Goal: Task Accomplishment & Management: Complete application form

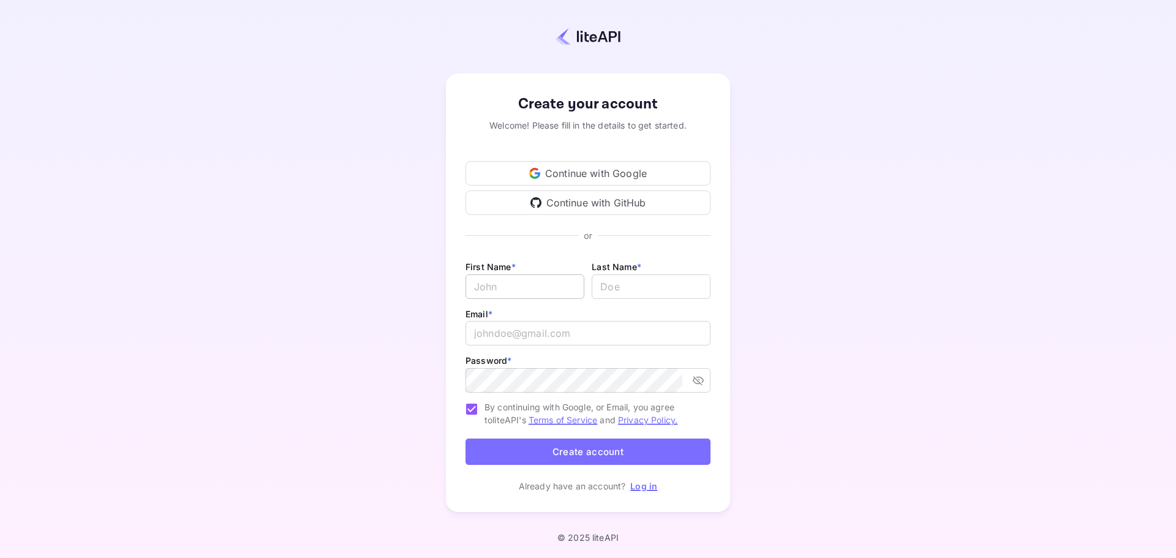
click at [516, 282] on input "Email *" at bounding box center [525, 286] width 119 height 25
type input "m"
type input "[PERSON_NAME]"
type input "[PERSON_NAME][EMAIL_ADDRESS][PERSON_NAME][DOMAIN_NAME]"
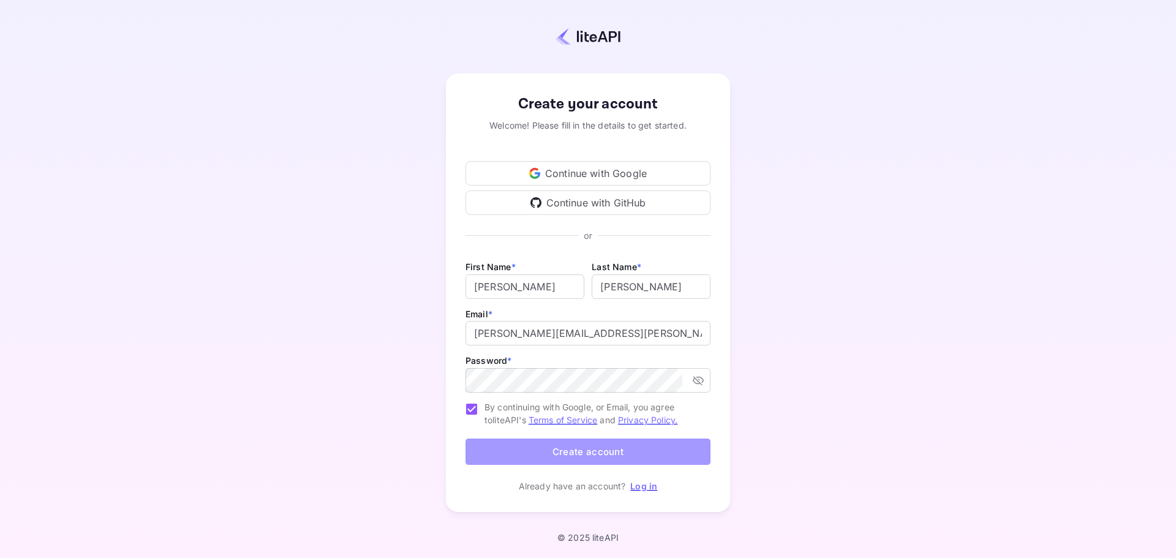
click at [587, 442] on button "Create account" at bounding box center [588, 452] width 245 height 26
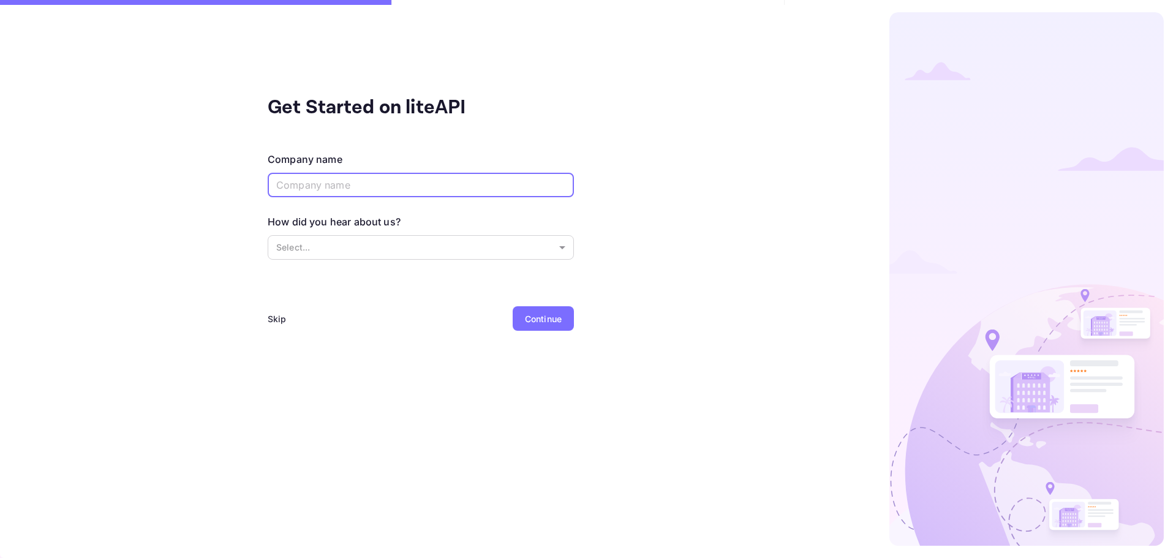
click at [338, 189] on input "text" at bounding box center [421, 185] width 306 height 25
type input "BCD Travel"
click at [363, 246] on body "Get Started on liteAPI Company name BCD Travel ​ How did you hear about us? Sel…" at bounding box center [588, 279] width 1176 height 558
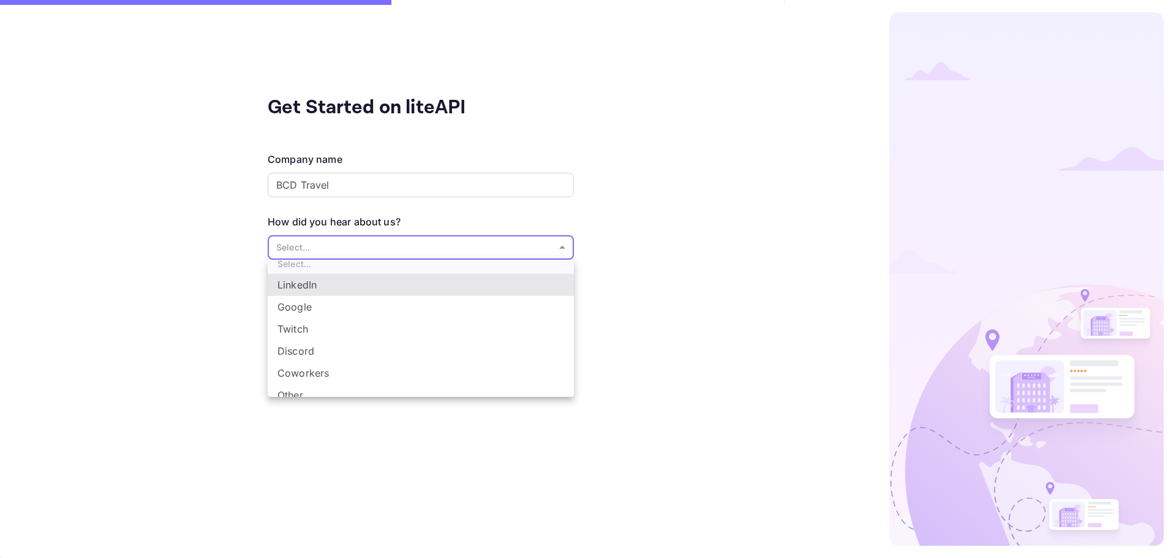
scroll to position [20, 0]
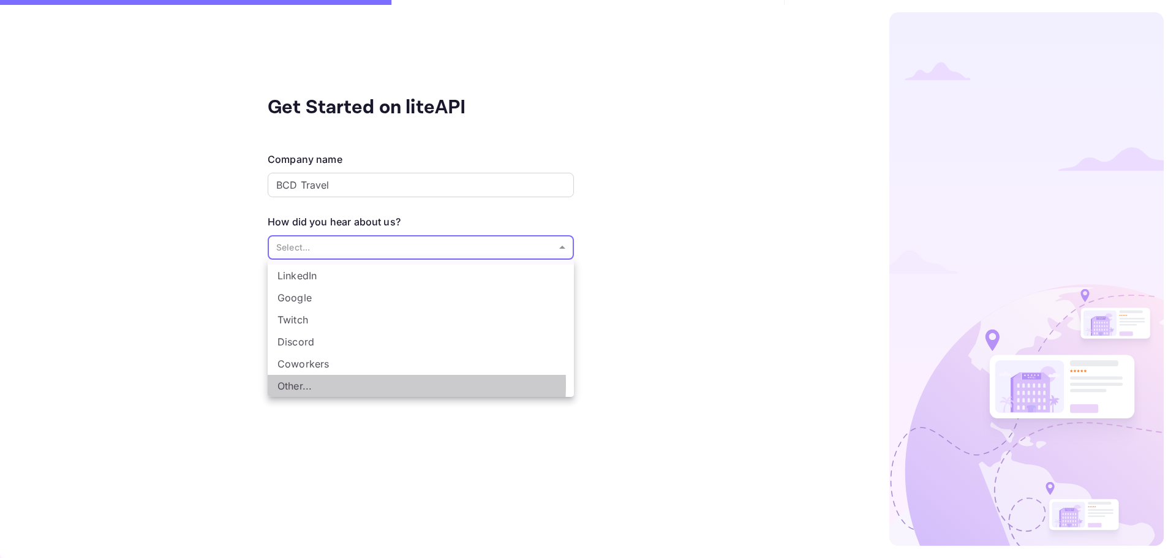
click at [307, 384] on li "Other..." at bounding box center [421, 386] width 306 height 22
type input "Other..."
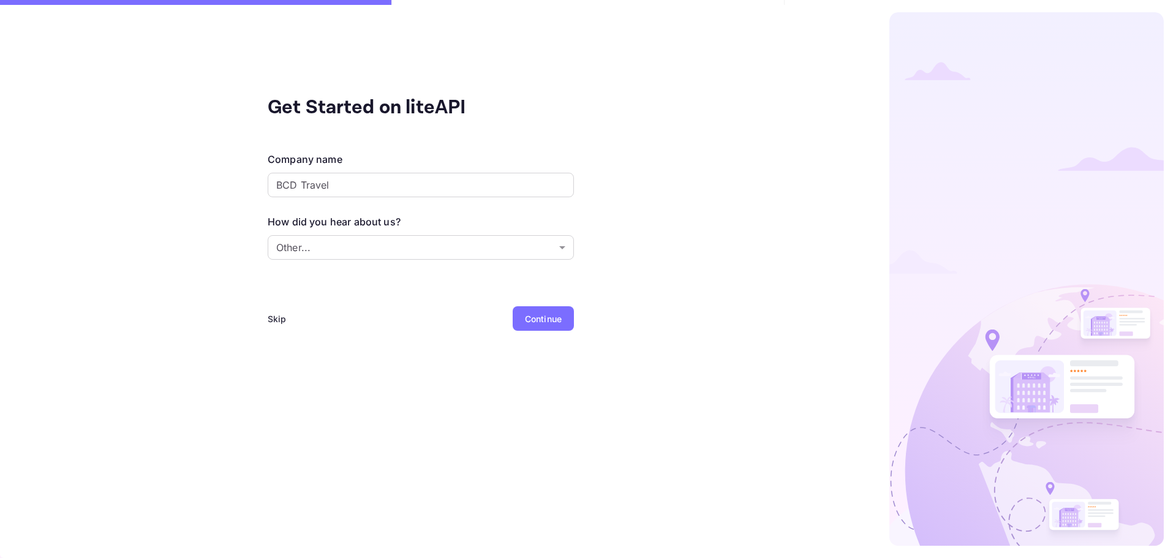
click at [519, 315] on div "Continue" at bounding box center [543, 318] width 61 height 25
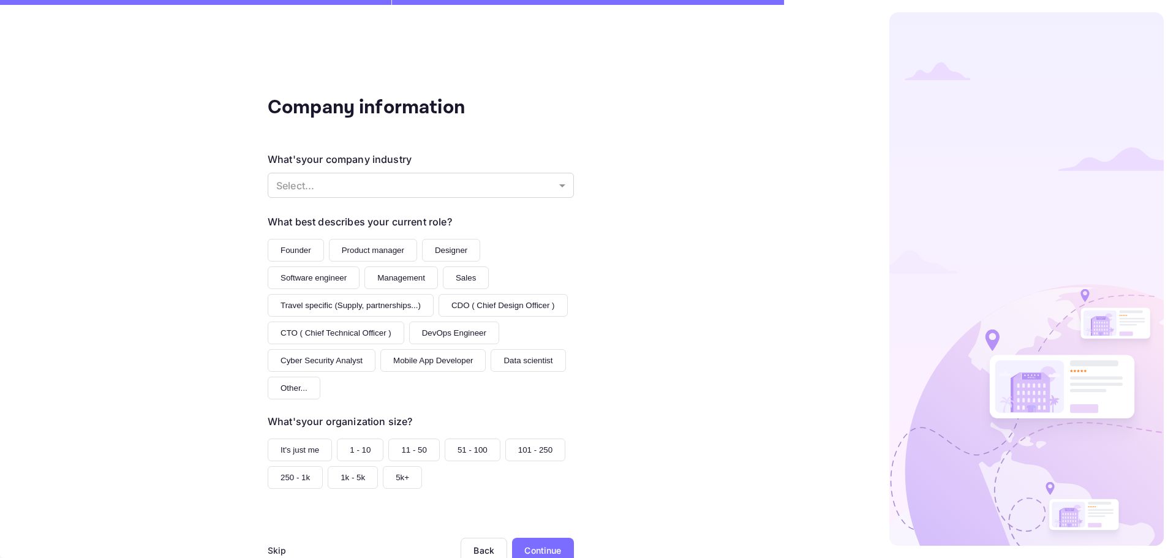
click at [387, 277] on button "Management" at bounding box center [401, 277] width 74 height 23
click at [317, 278] on button "Software engineer" at bounding box center [314, 277] width 92 height 23
click at [385, 278] on button "Management" at bounding box center [401, 277] width 74 height 23
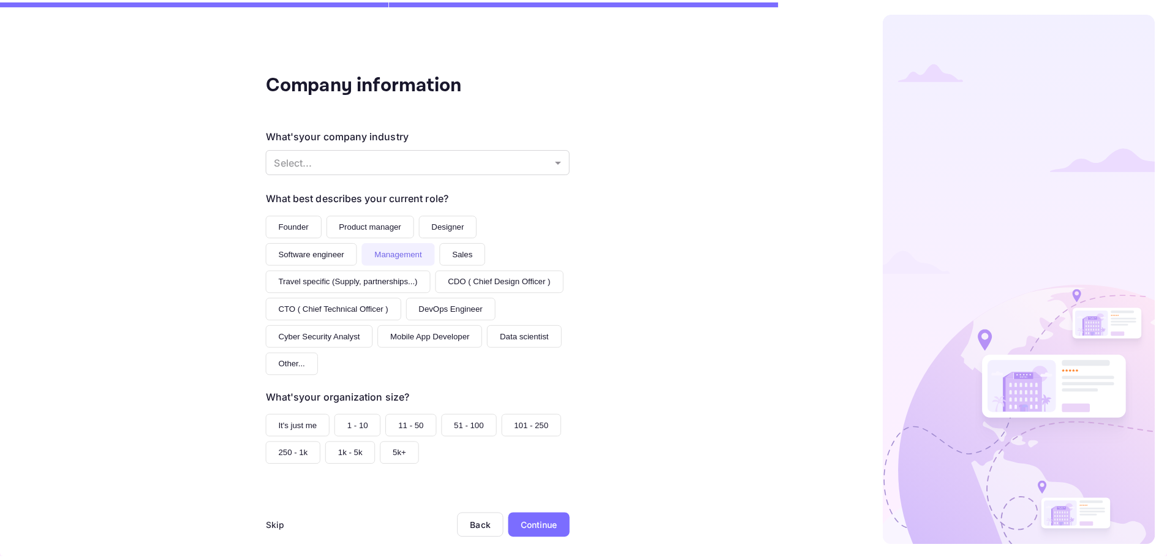
scroll to position [34, 0]
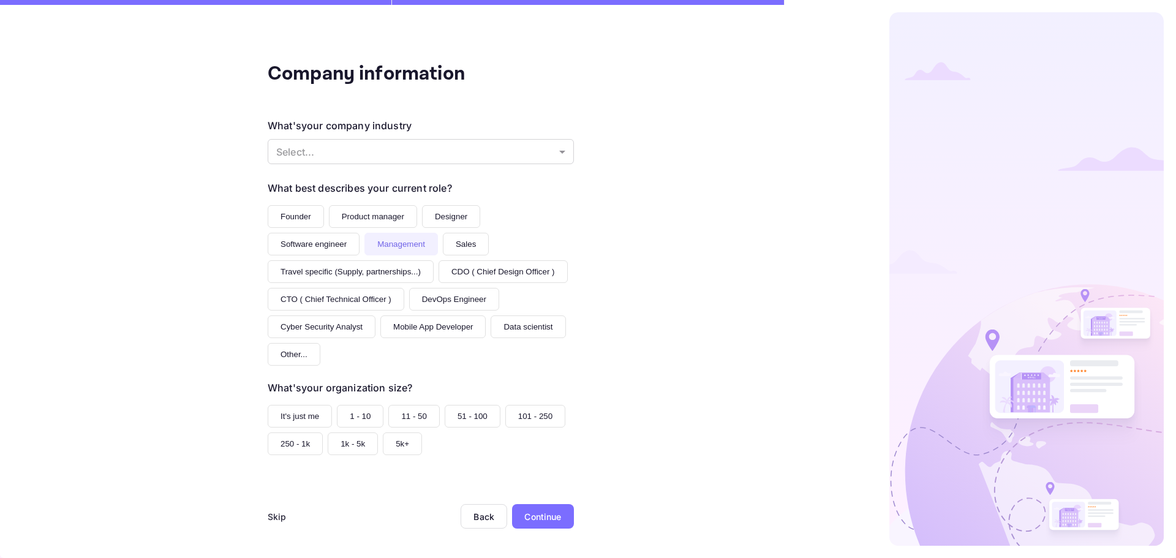
click at [515, 420] on button "101 - 250" at bounding box center [535, 416] width 60 height 23
click at [527, 507] on div "Continue" at bounding box center [543, 516] width 62 height 25
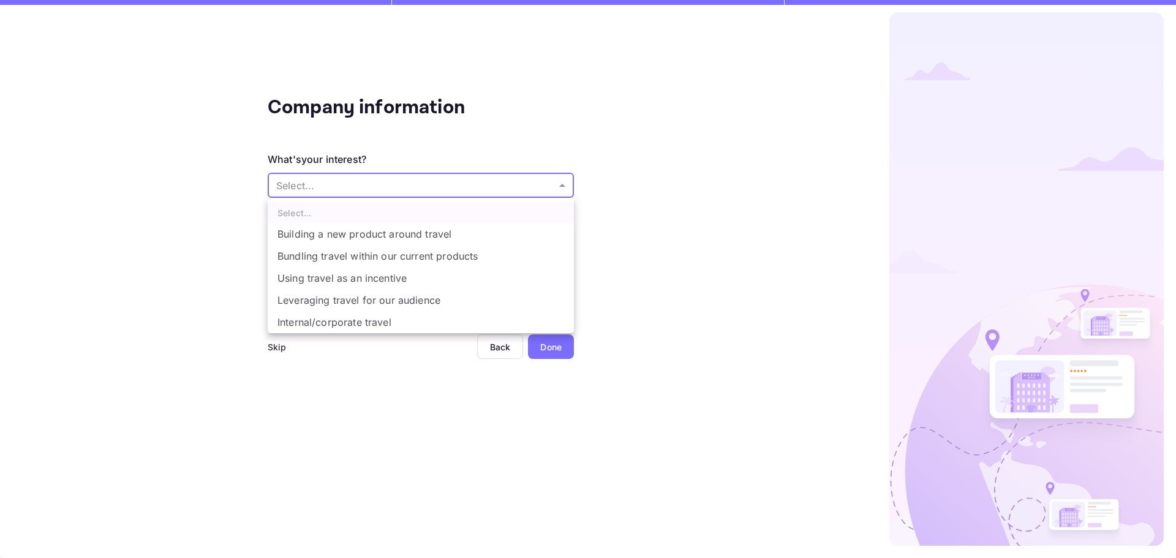
click at [432, 189] on body "Company information What's your interest? Select... ​ Do you have any previous …" at bounding box center [588, 279] width 1176 height 558
click at [377, 257] on li "Bundling travel within our current products" at bounding box center [421, 256] width 306 height 22
type input "Bundling travel within our current products"
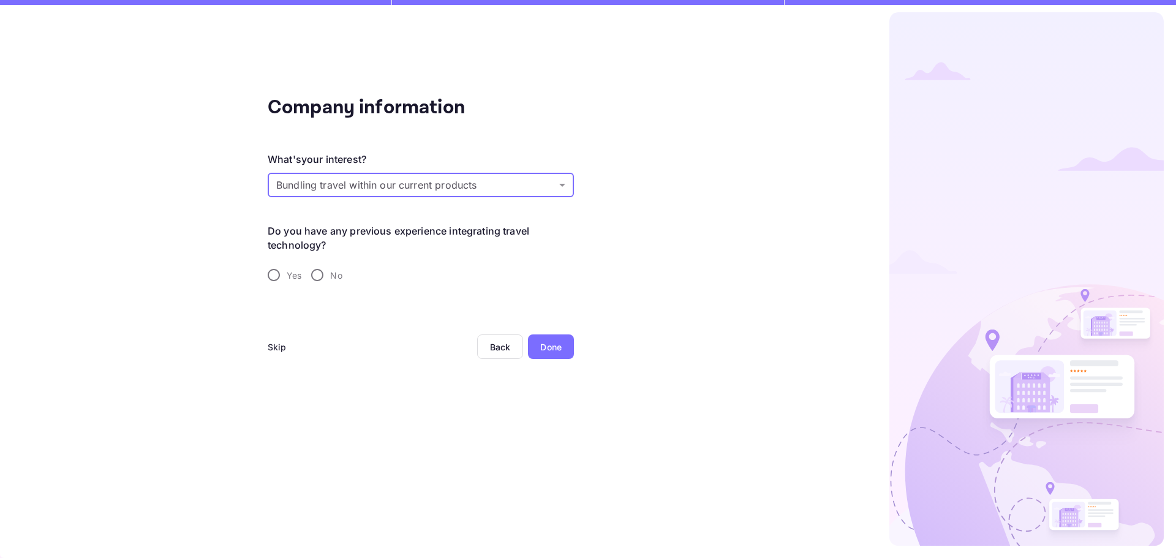
click at [276, 274] on input "Yes" at bounding box center [274, 275] width 26 height 26
radio input "true"
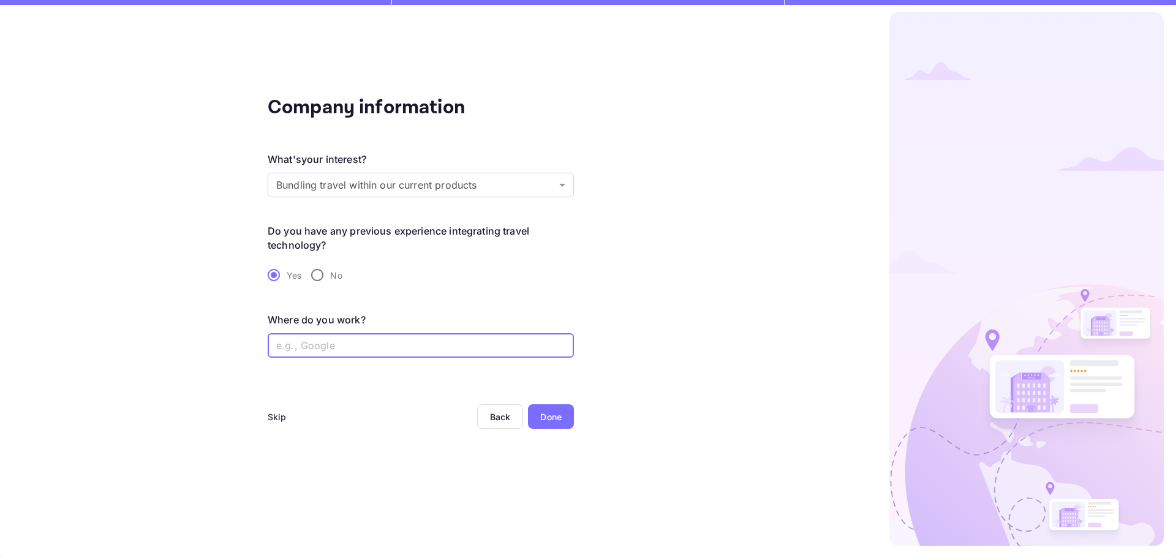
click at [442, 351] on input "text" at bounding box center [421, 345] width 306 height 25
type input "BCD Travel"
click at [546, 413] on div "Done" at bounding box center [550, 416] width 21 height 13
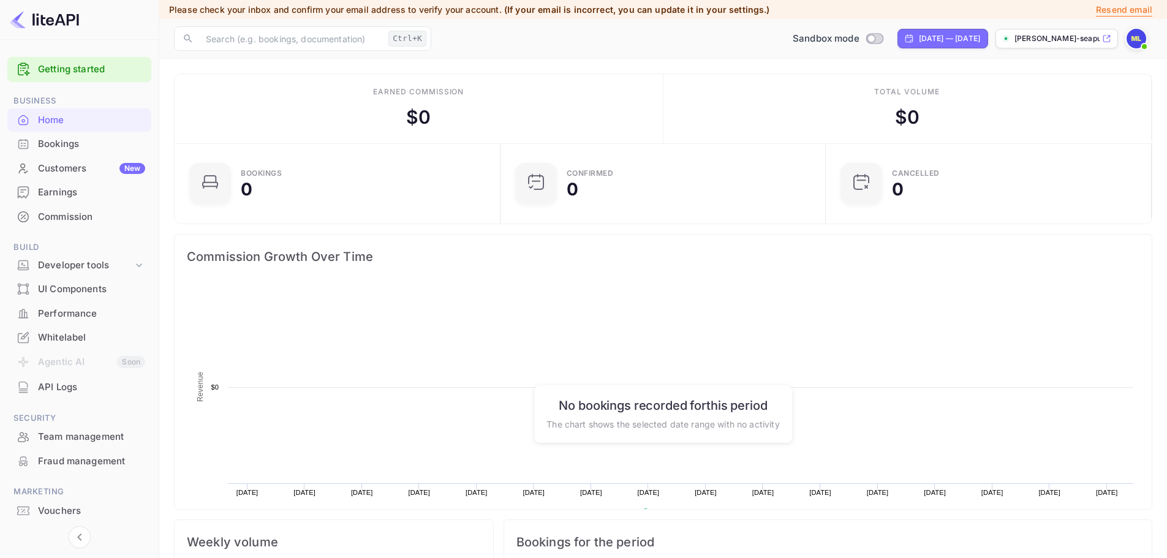
scroll to position [190, 309]
click at [99, 263] on div "Developer tools" at bounding box center [85, 265] width 95 height 14
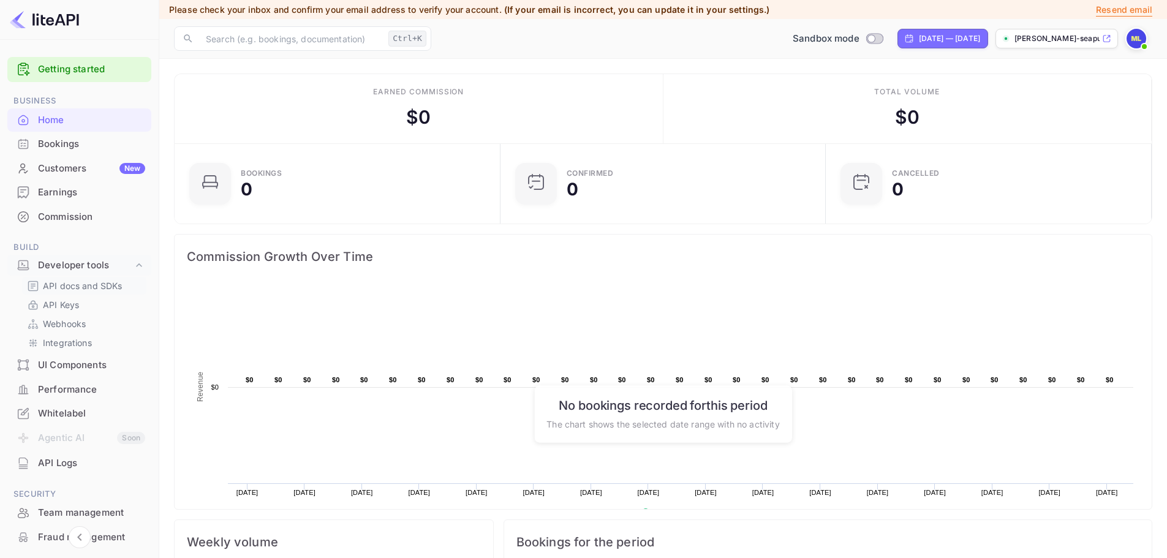
click at [64, 287] on p "API docs and SDKs" at bounding box center [83, 285] width 80 height 13
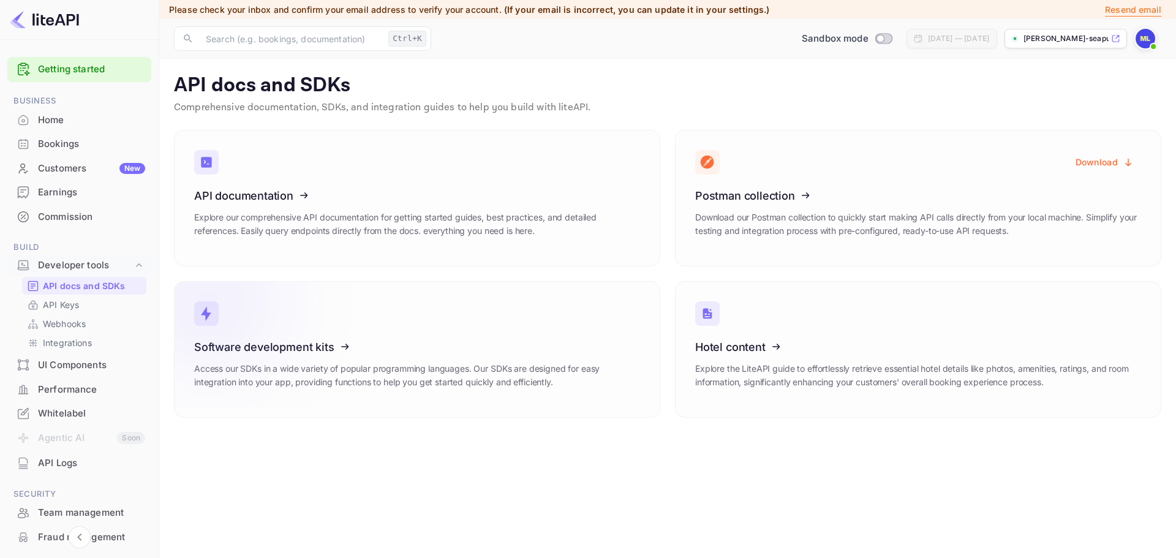
click at [251, 341] on icon at bounding box center [270, 345] width 190 height 126
click at [724, 197] on icon at bounding box center [771, 193] width 190 height 126
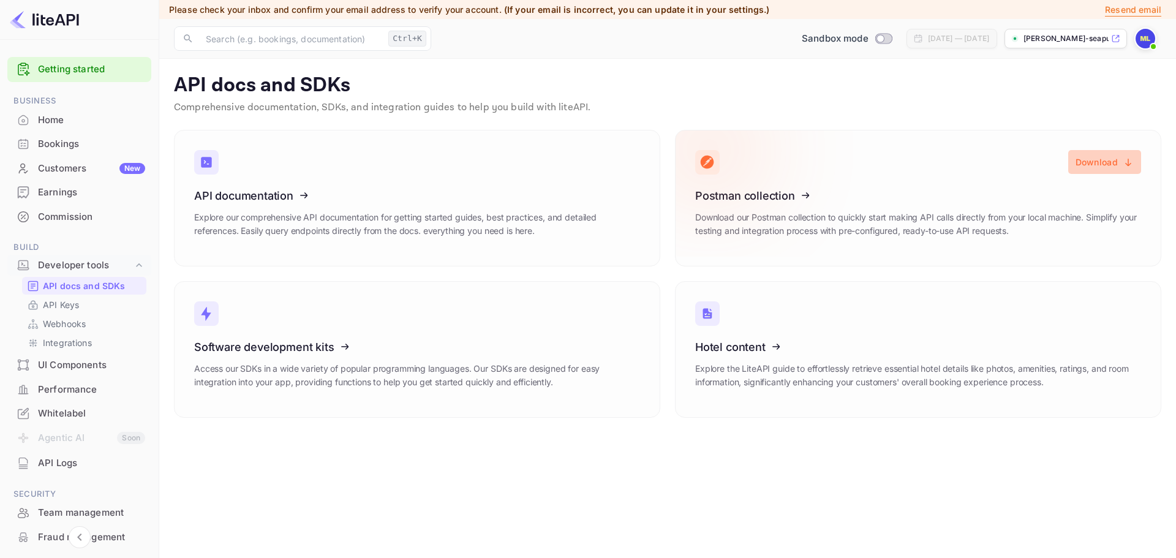
click at [1096, 160] on button "Download" at bounding box center [1104, 162] width 73 height 24
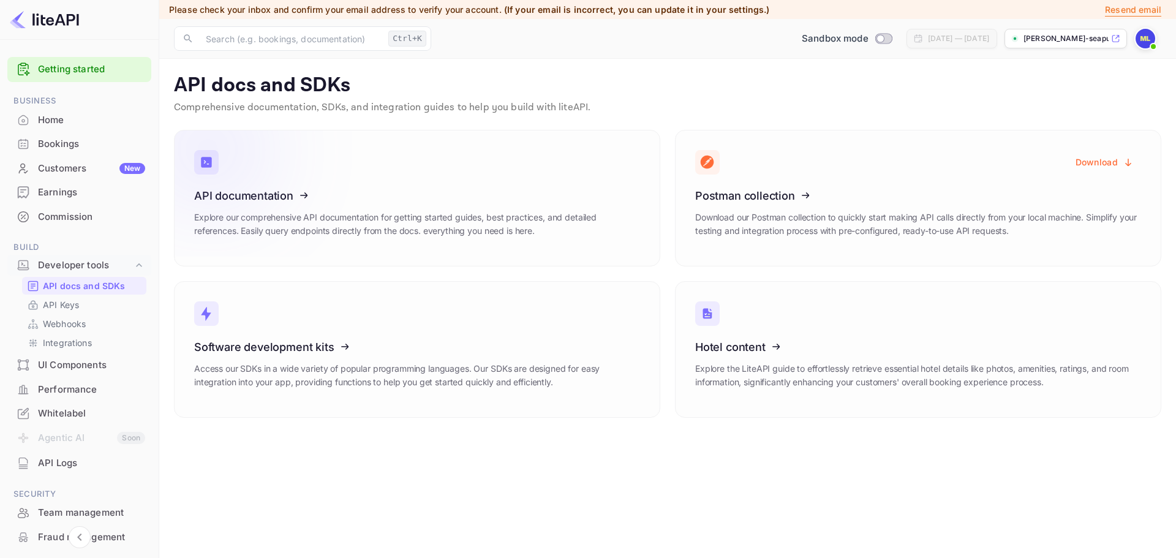
click at [210, 202] on icon at bounding box center [270, 193] width 190 height 126
click at [261, 345] on icon at bounding box center [270, 345] width 190 height 126
click at [43, 301] on p "API Keys" at bounding box center [61, 304] width 36 height 13
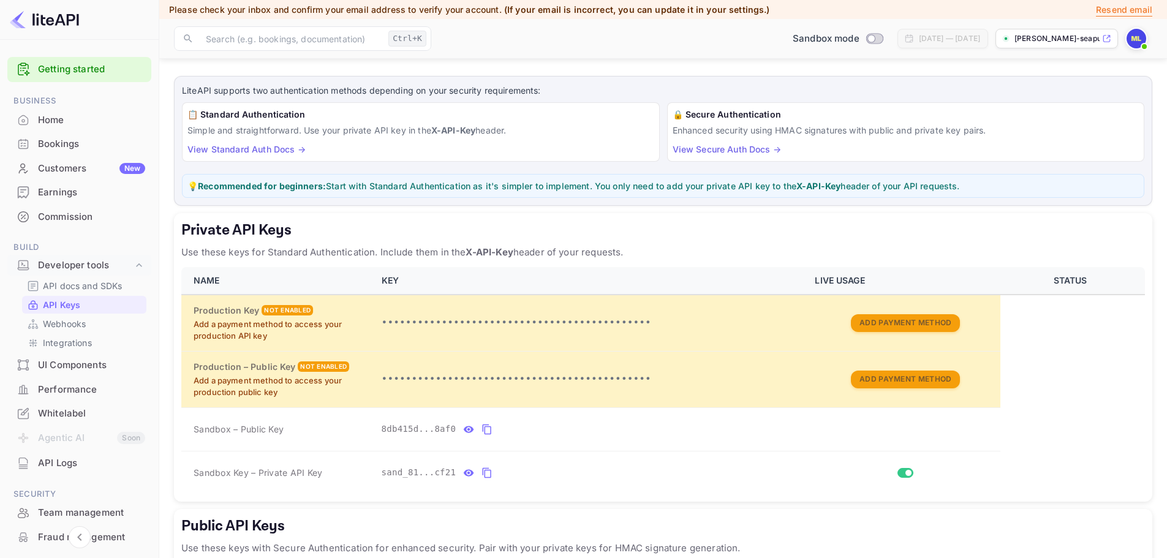
scroll to position [123, 0]
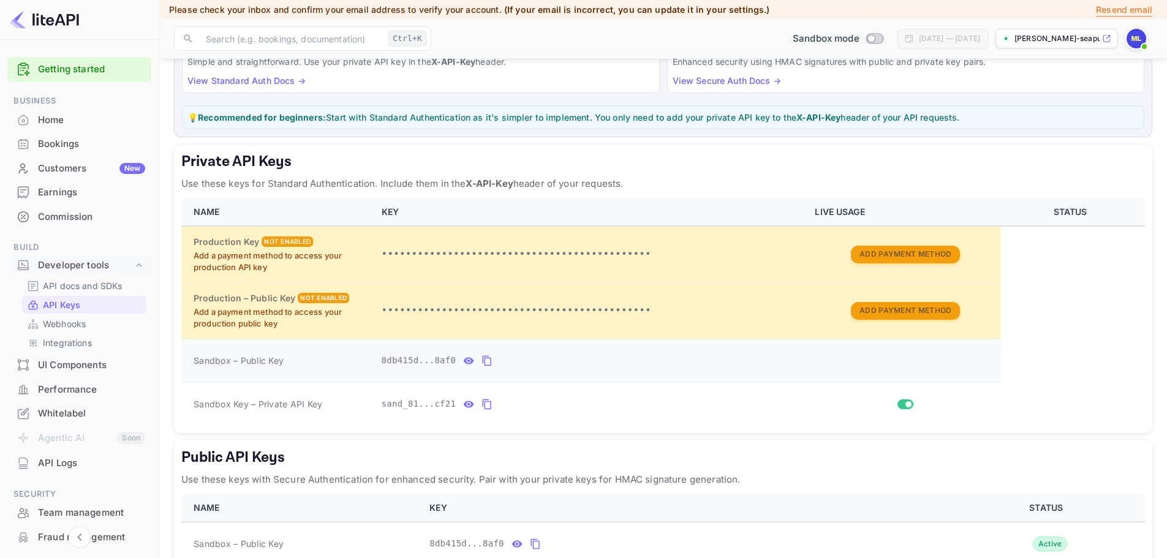
click at [483, 363] on icon "private api keys table" at bounding box center [486, 360] width 11 height 15
click at [484, 405] on icon "private api keys table" at bounding box center [486, 404] width 11 height 15
